Goal: Find specific page/section: Find specific page/section

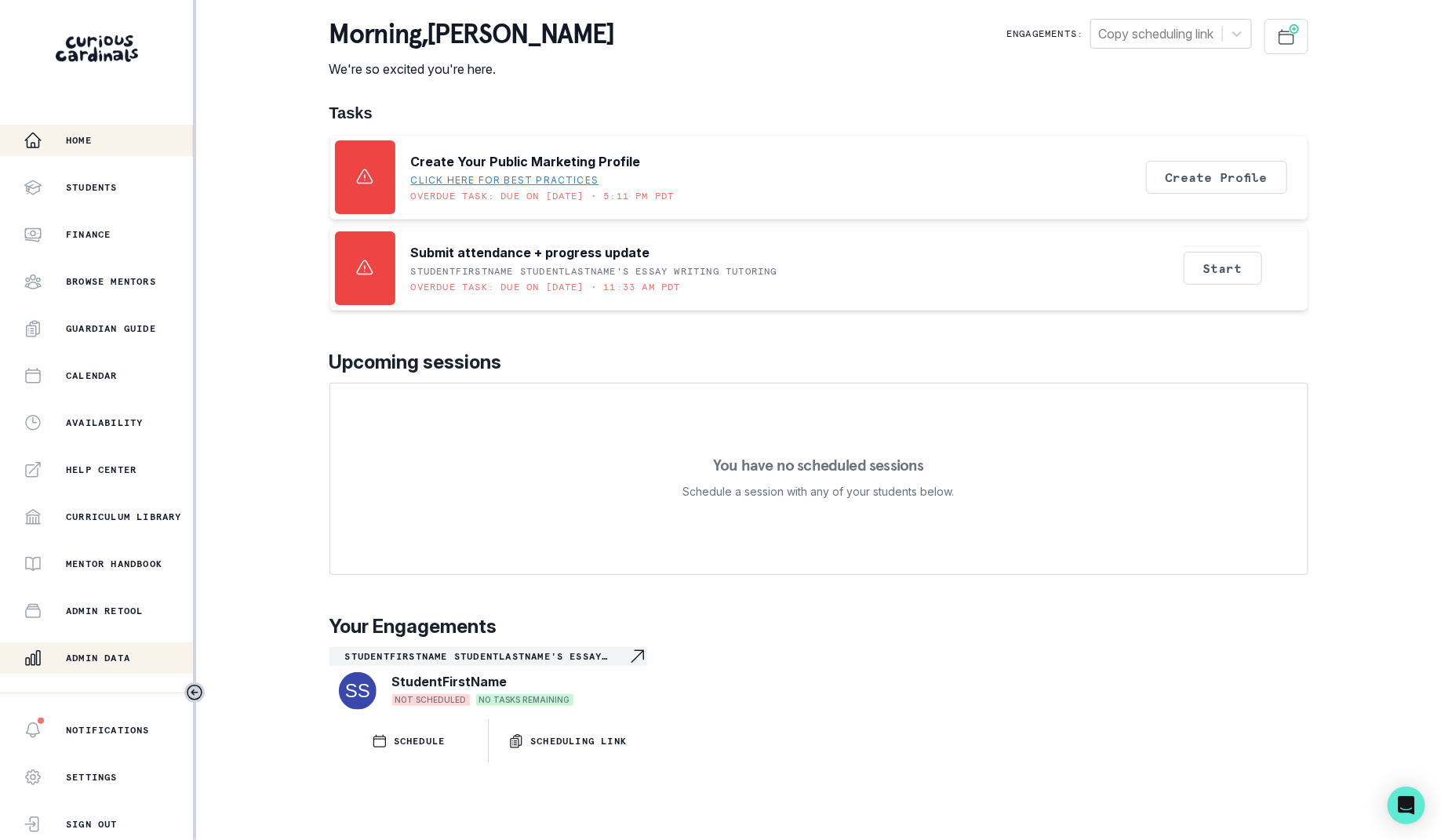
click at [91, 658] on p "Admin Data" at bounding box center [98, 657] width 65 height 13
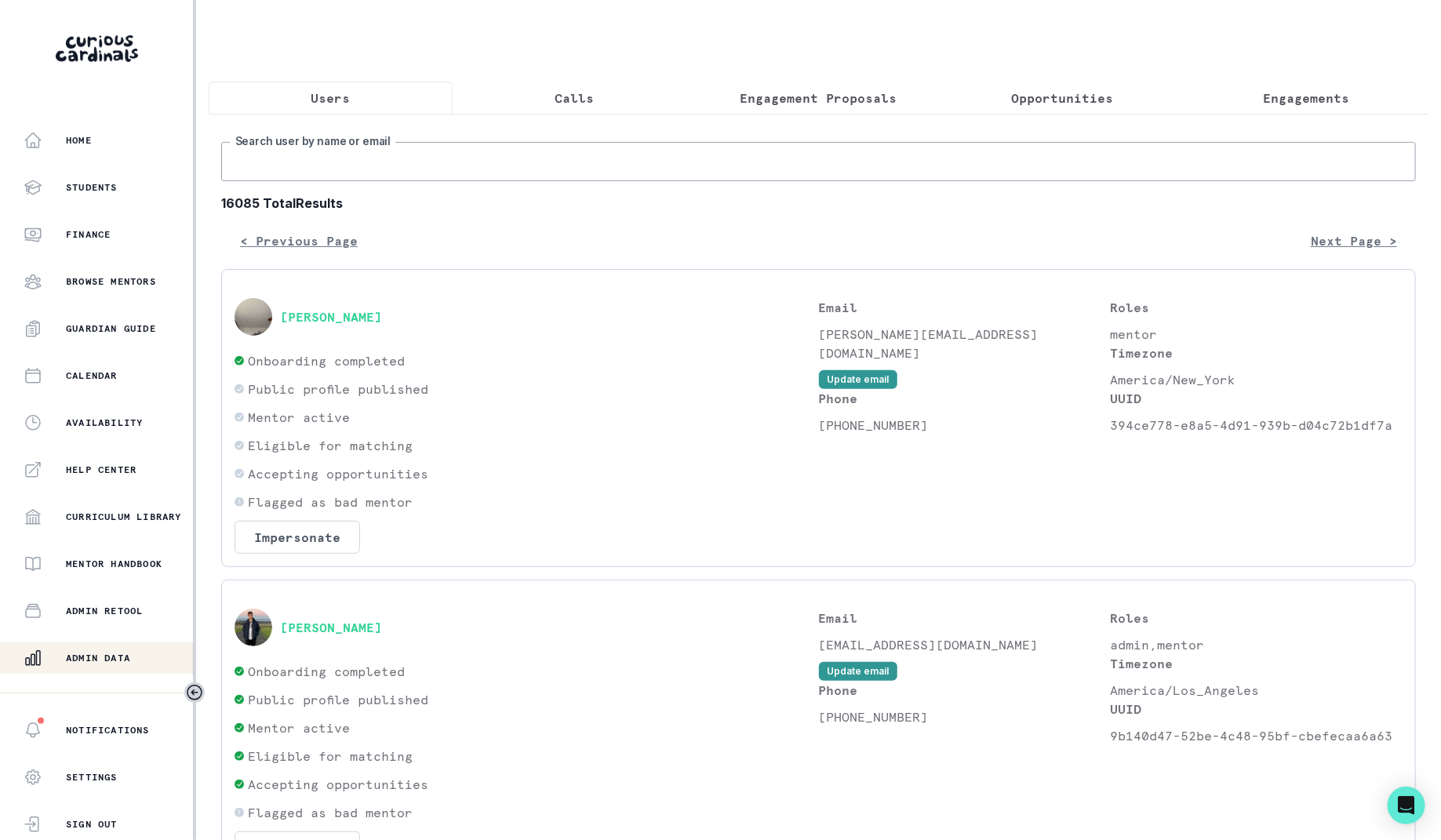
click at [500, 168] on input "Search user by name or email" at bounding box center [819, 161] width 1195 height 39
type input "[PERSON_NAME] r"
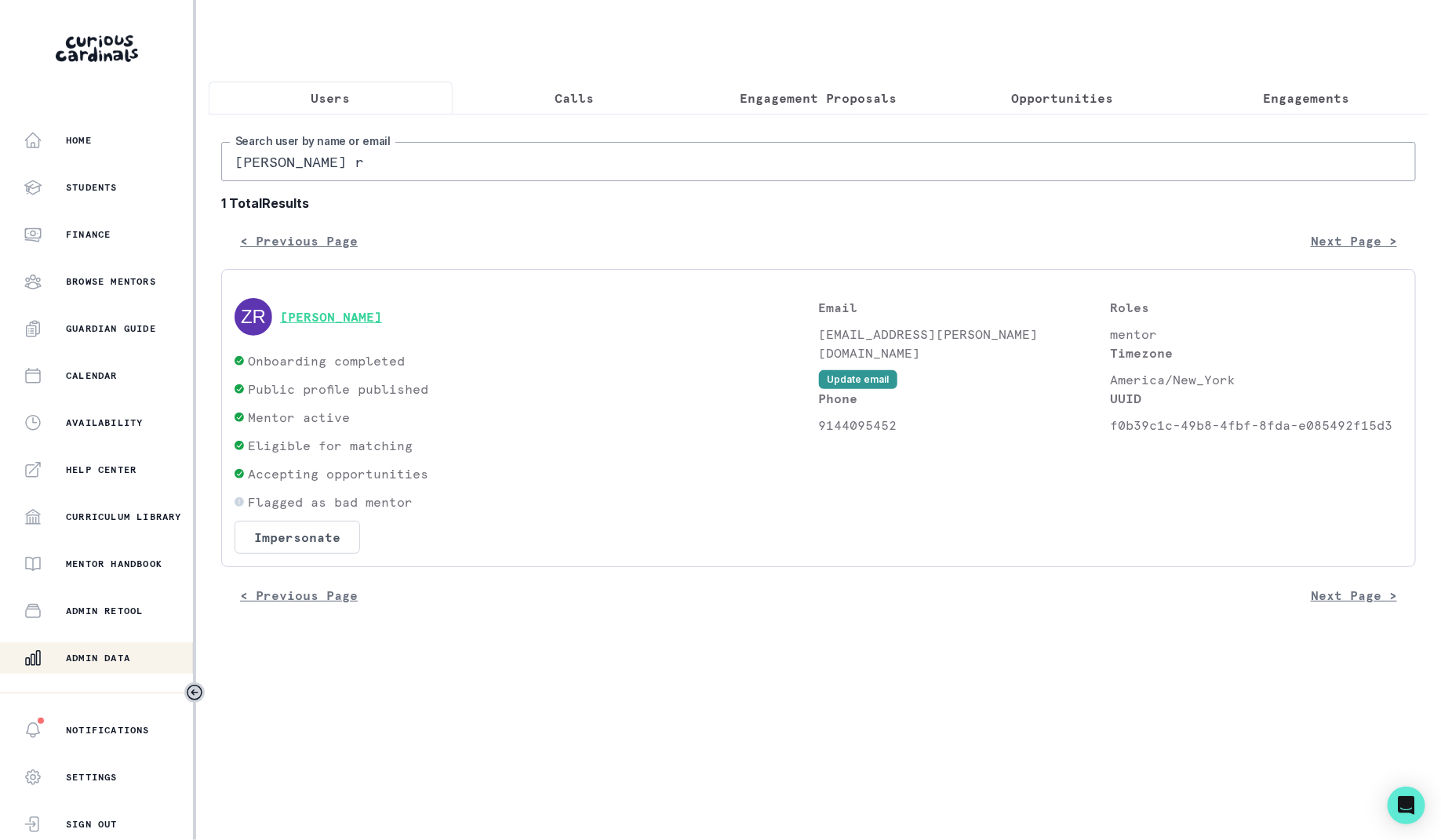
click at [331, 321] on button "[PERSON_NAME]" at bounding box center [331, 317] width 102 height 16
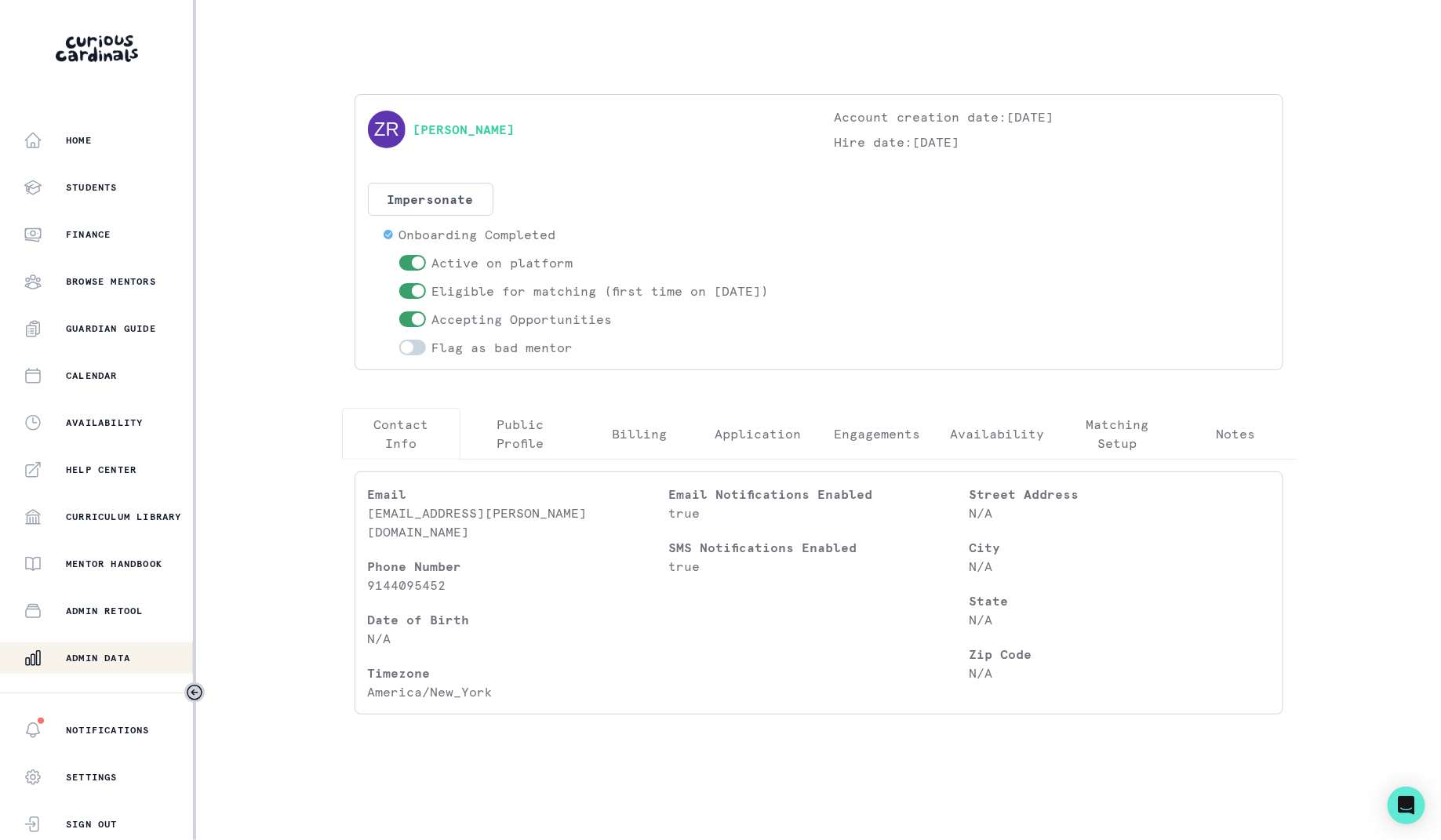
click at [861, 434] on p "Engagements" at bounding box center [877, 433] width 86 height 18
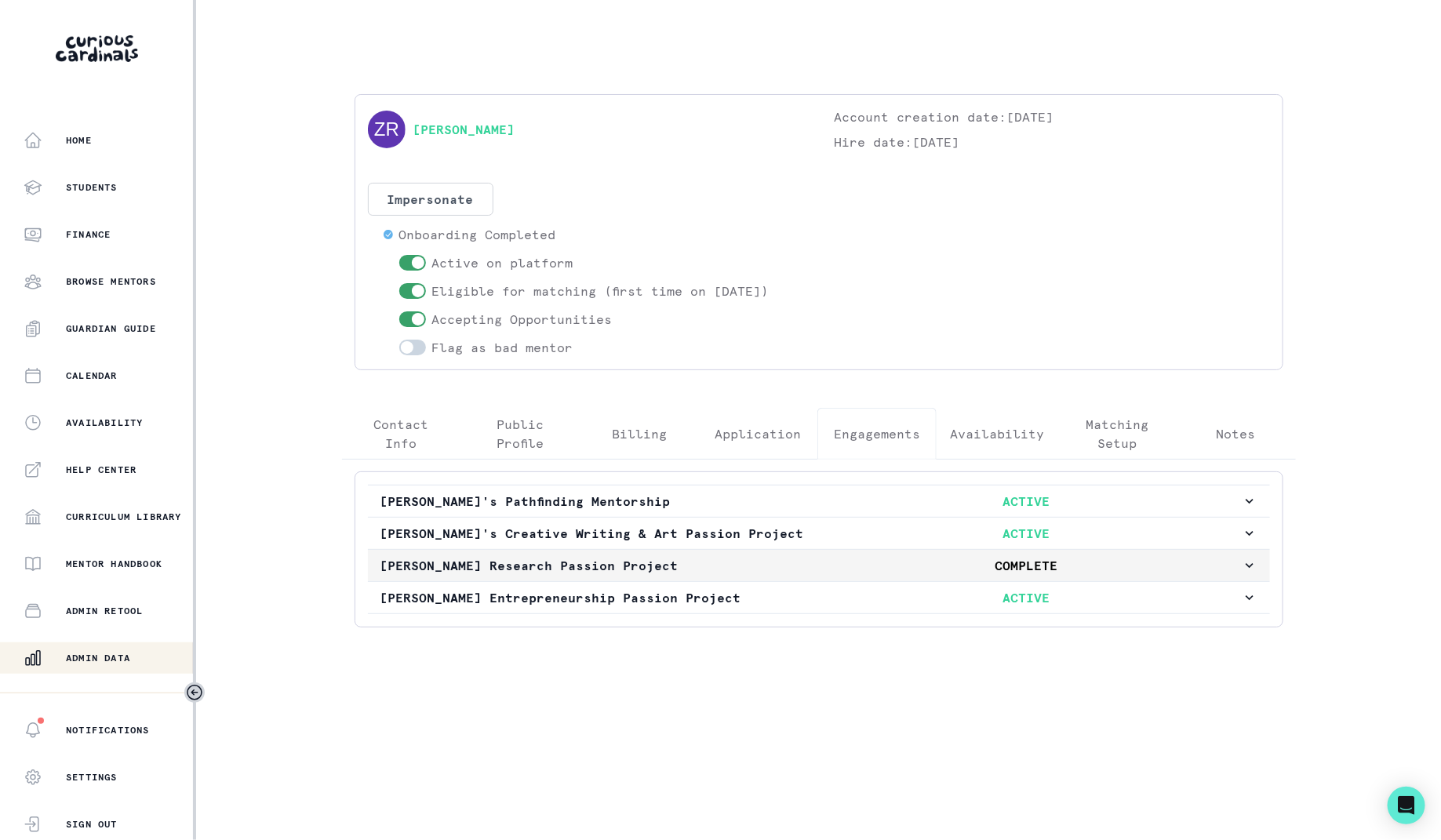
click at [567, 564] on p "[PERSON_NAME] Research Passion Project" at bounding box center [596, 565] width 431 height 18
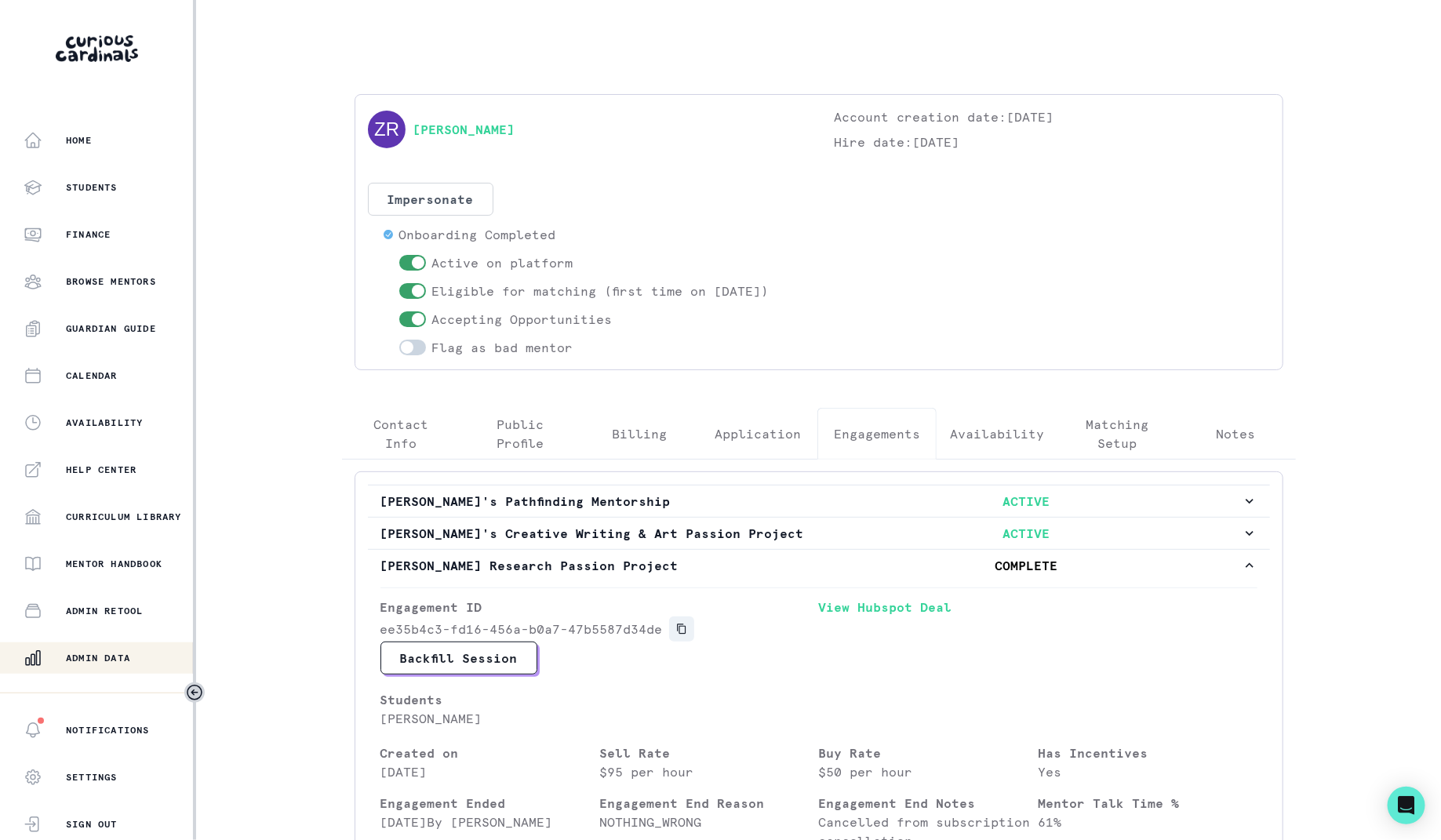
click at [676, 628] on icon "Copied to clipboard" at bounding box center [681, 629] width 11 height 11
